Goal: Task Accomplishment & Management: Manage account settings

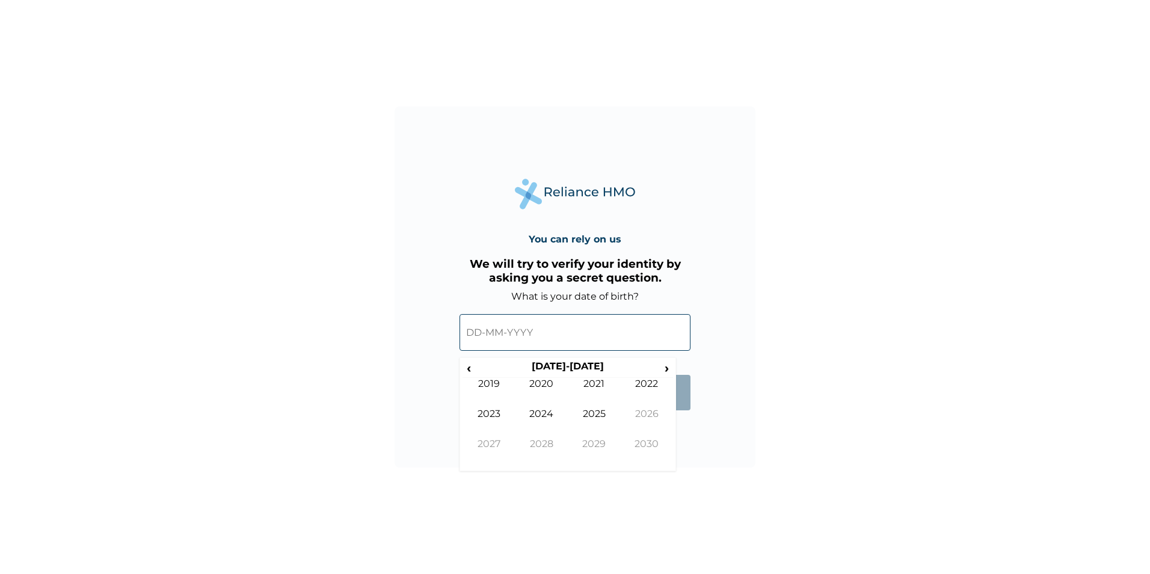
click at [468, 343] on input "text" at bounding box center [574, 332] width 231 height 37
click at [478, 337] on input "text" at bounding box center [574, 332] width 231 height 37
click at [520, 330] on input "text" at bounding box center [574, 332] width 231 height 37
click at [469, 369] on span "‹" at bounding box center [468, 367] width 13 height 15
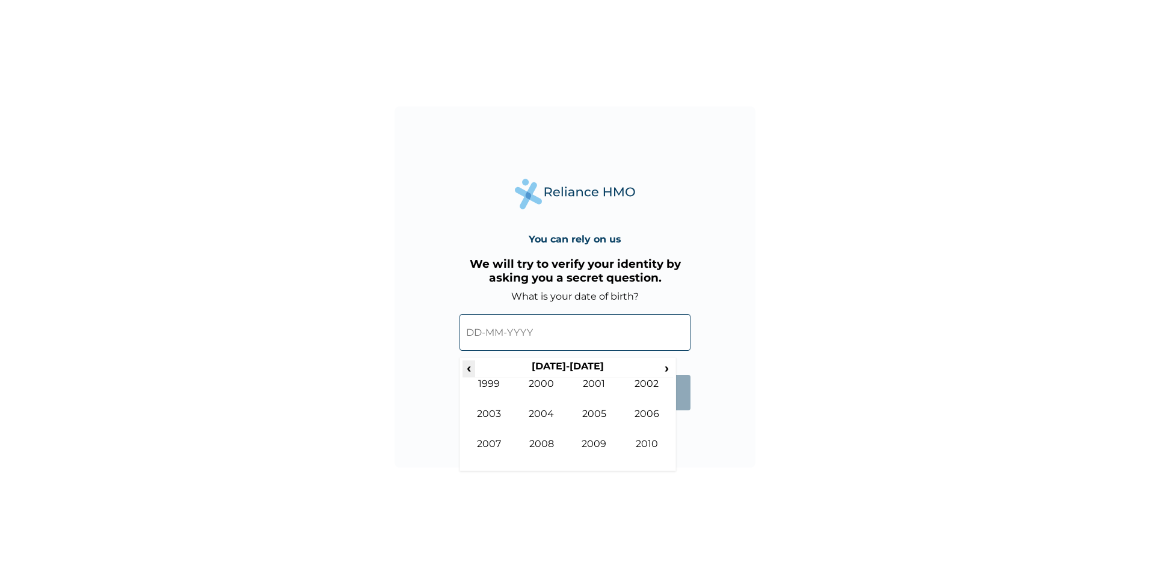
click at [469, 369] on span "‹" at bounding box center [468, 367] width 13 height 15
click at [664, 365] on span "›" at bounding box center [666, 367] width 13 height 15
click at [662, 370] on span "›" at bounding box center [666, 367] width 13 height 15
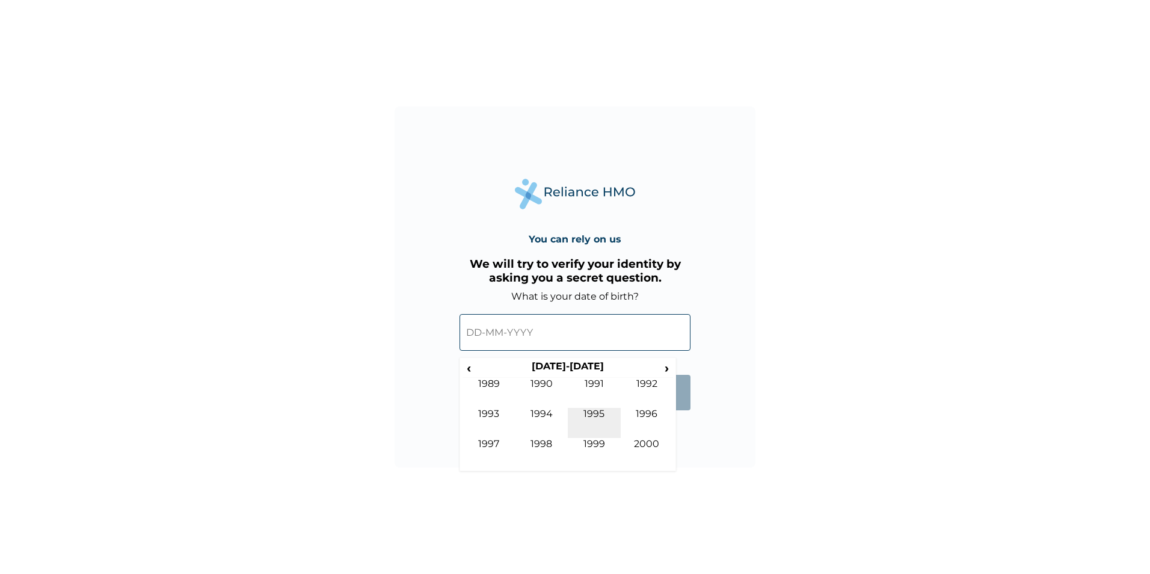
click at [592, 412] on td "1995" at bounding box center [594, 423] width 53 height 30
click at [495, 414] on td "May" at bounding box center [488, 423] width 53 height 30
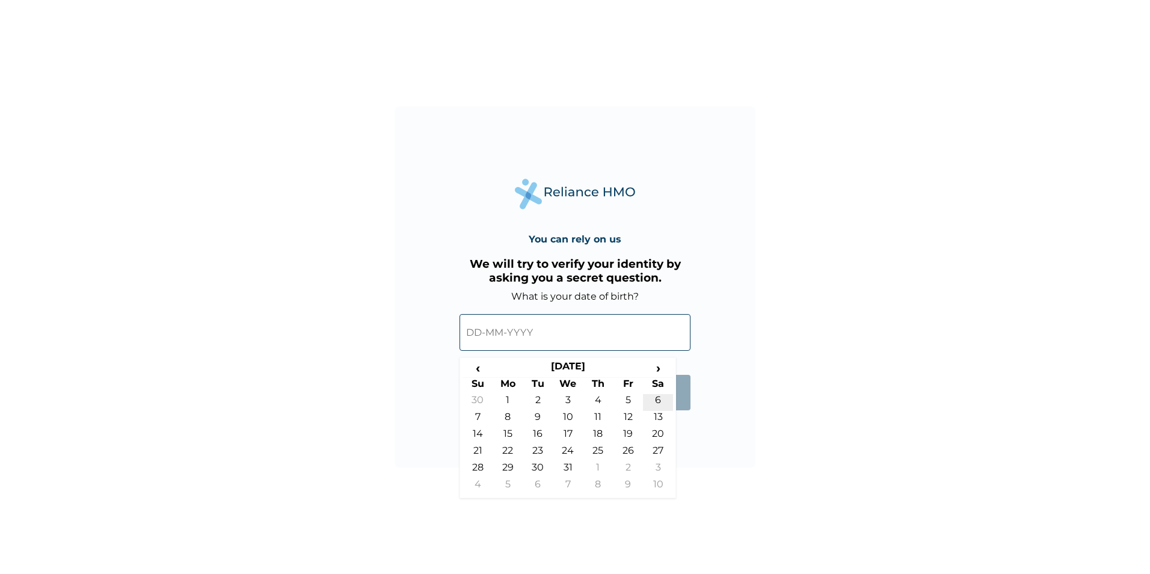
click at [660, 398] on td "6" at bounding box center [658, 402] width 30 height 17
type input "[DATE]"
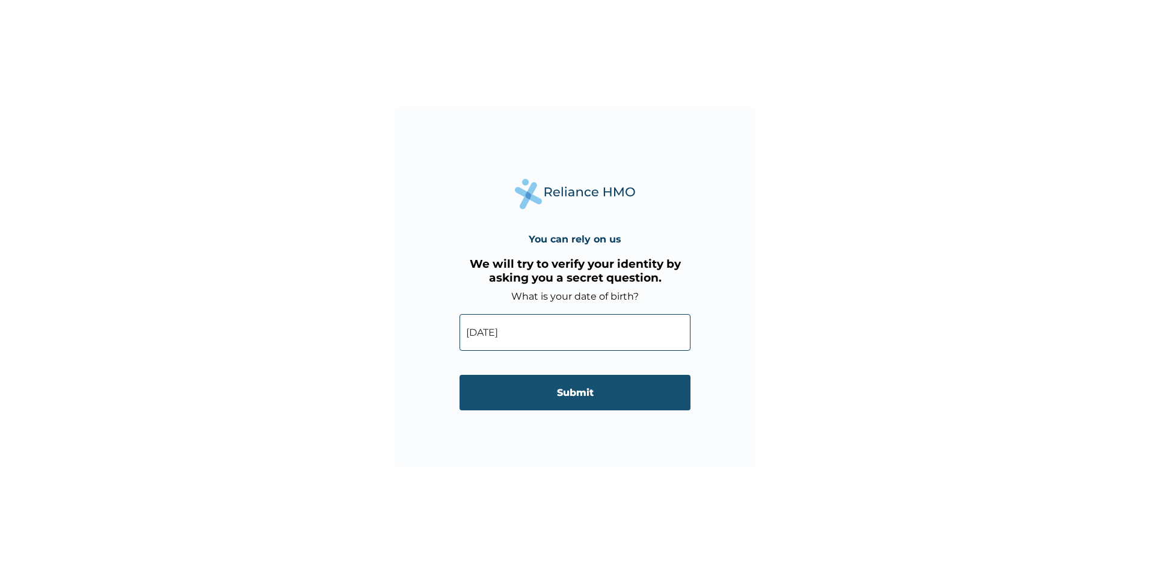
click at [538, 397] on input "Submit" at bounding box center [574, 392] width 231 height 35
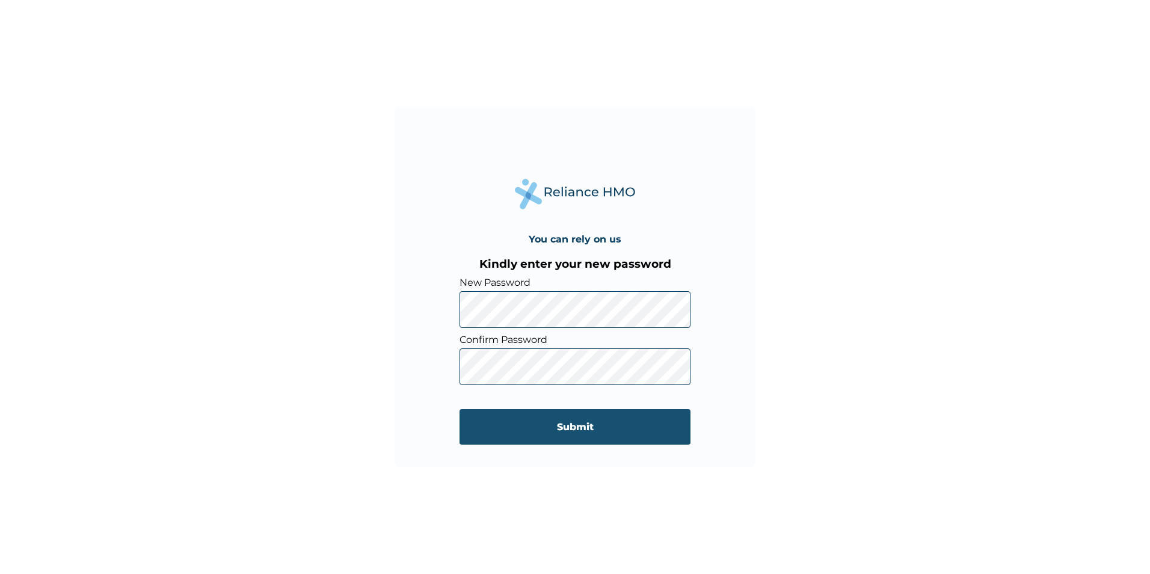
click at [566, 424] on input "Submit" at bounding box center [574, 426] width 231 height 35
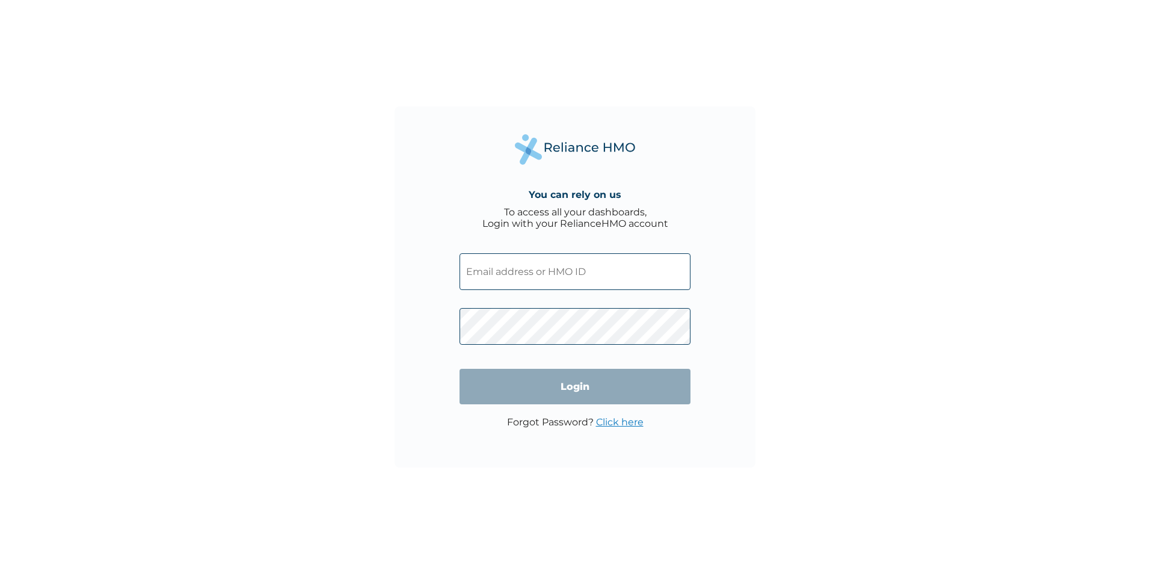
click at [576, 269] on input "text" at bounding box center [574, 271] width 231 height 37
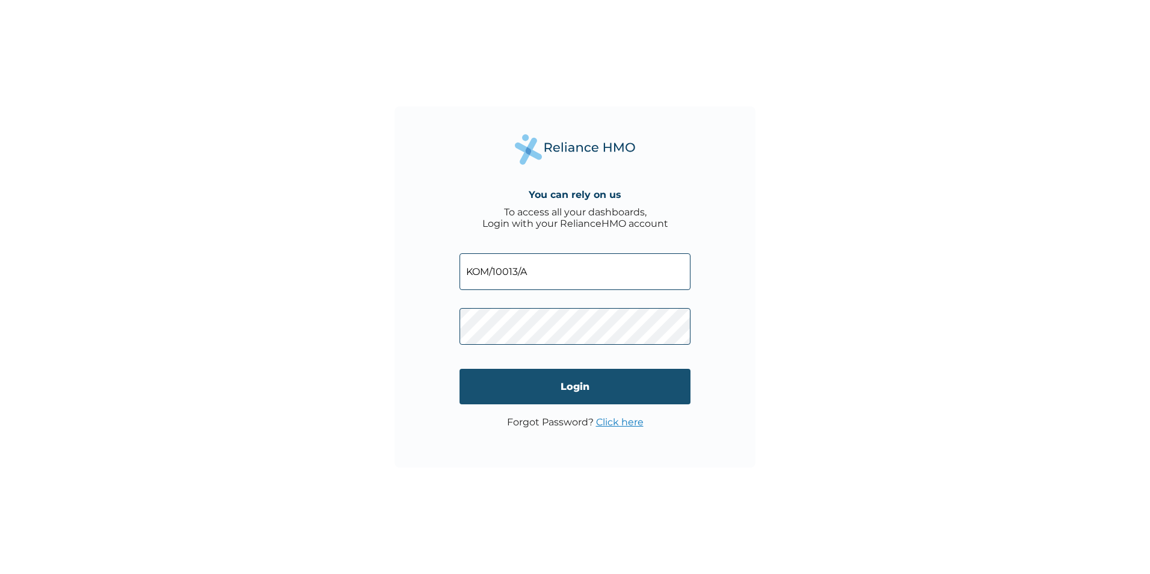
type input "KOM/10013/A"
click at [607, 394] on input "Login" at bounding box center [574, 386] width 231 height 35
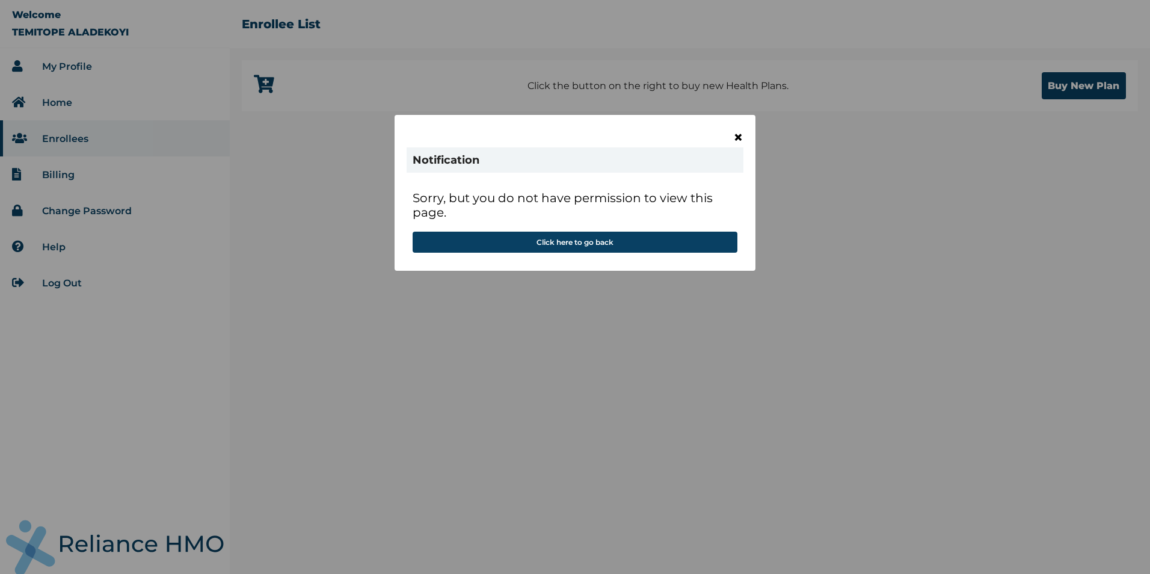
click at [738, 135] on span "×" at bounding box center [738, 137] width 10 height 20
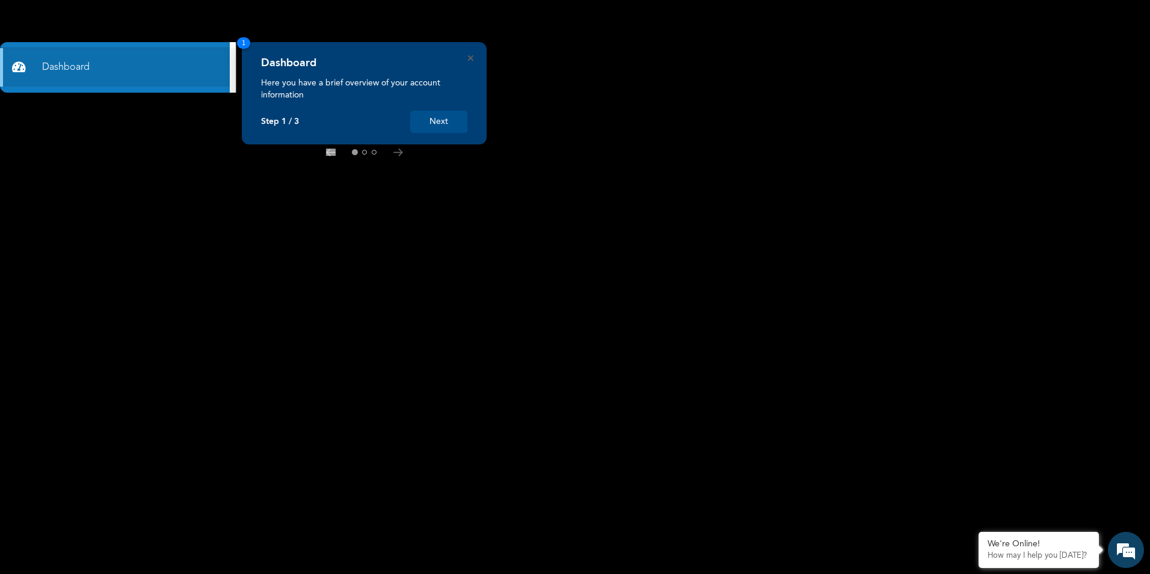
click at [452, 125] on button "Next" at bounding box center [438, 122] width 57 height 22
